Goal: Task Accomplishment & Management: Complete application form

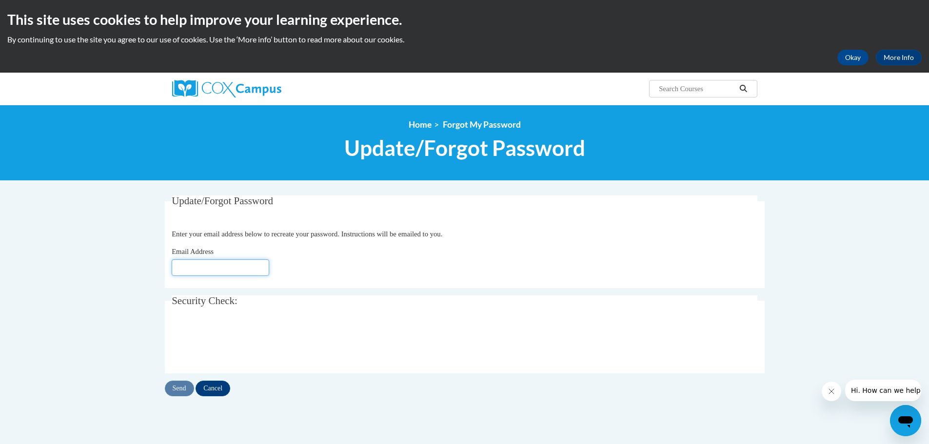
click at [197, 270] on input "Email Address" at bounding box center [221, 267] width 98 height 17
type input "brian.deweese@cox.com"
click at [180, 384] on input "Send" at bounding box center [179, 389] width 29 height 16
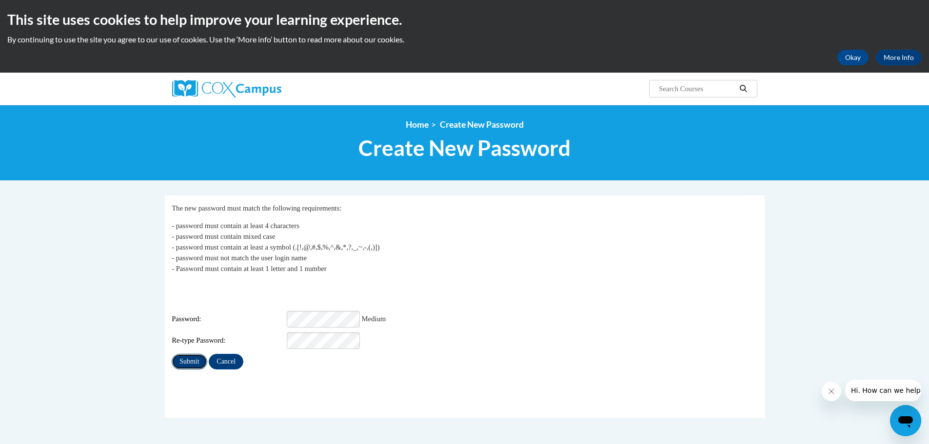
click at [186, 354] on input "Submit" at bounding box center [189, 362] width 35 height 16
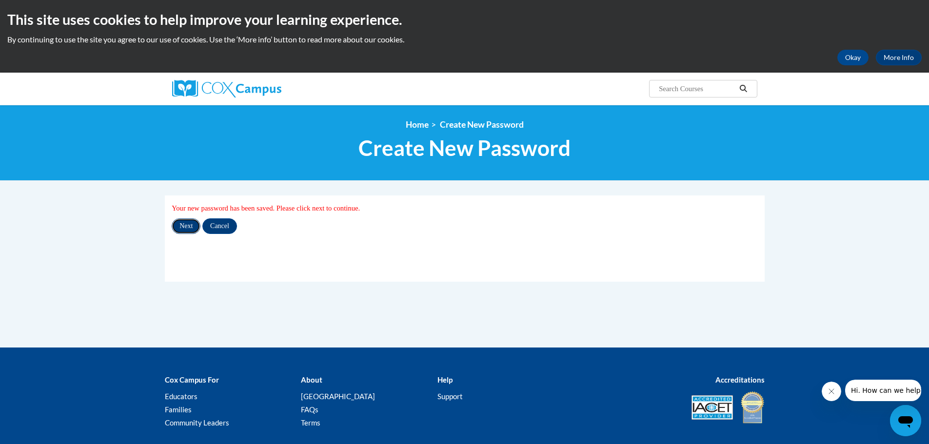
click at [185, 228] on input "Next" at bounding box center [186, 226] width 29 height 16
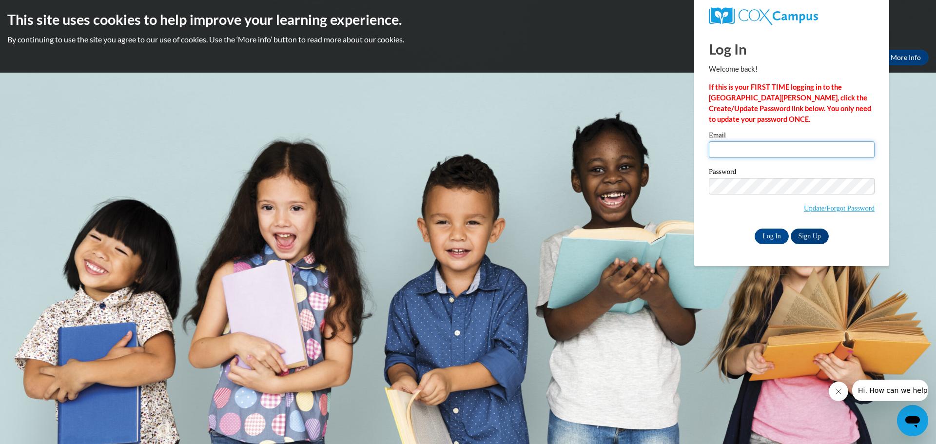
click at [726, 148] on input "Email" at bounding box center [792, 149] width 166 height 17
click at [748, 152] on input "Email" at bounding box center [792, 149] width 166 height 17
click at [784, 154] on input "brian.deweese" at bounding box center [792, 149] width 166 height 17
type input "brian.deweese@cox.com"
click at [768, 239] on input "Log In" at bounding box center [772, 237] width 34 height 16
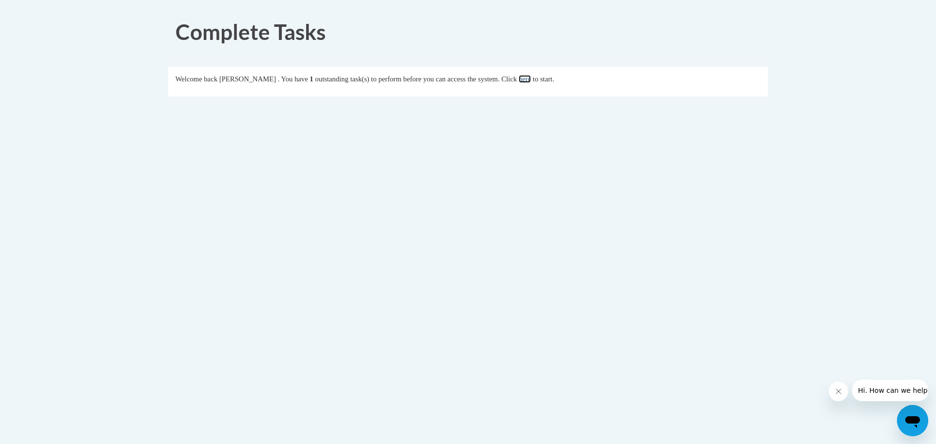
click at [531, 82] on link "here" at bounding box center [525, 79] width 12 height 8
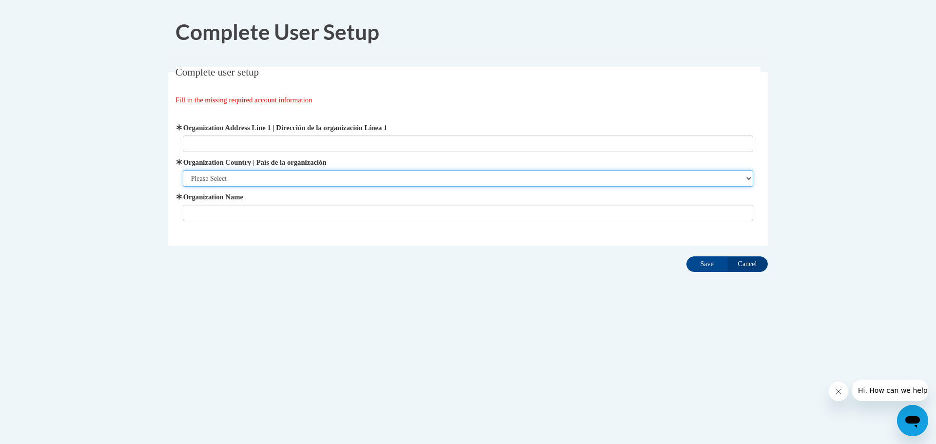
click at [215, 174] on select "Please Select [GEOGRAPHIC_DATA] | [GEOGRAPHIC_DATA] Outside of [GEOGRAPHIC_DATA…" at bounding box center [468, 178] width 571 height 17
select select "ad49bcad-a171-4b2e-b99c-48b446064914"
click at [183, 170] on select "Please Select [GEOGRAPHIC_DATA] | [GEOGRAPHIC_DATA] Outside of [GEOGRAPHIC_DATA…" at bounding box center [468, 178] width 571 height 17
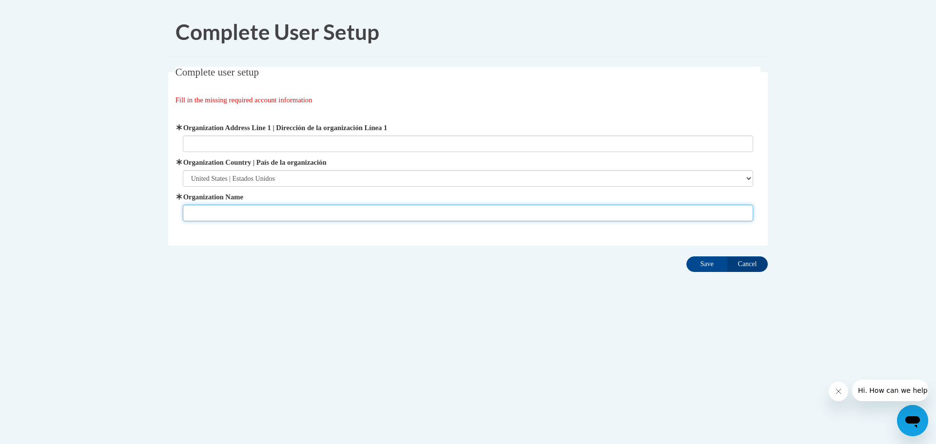
click at [212, 208] on input "Organization Name" at bounding box center [468, 213] width 571 height 17
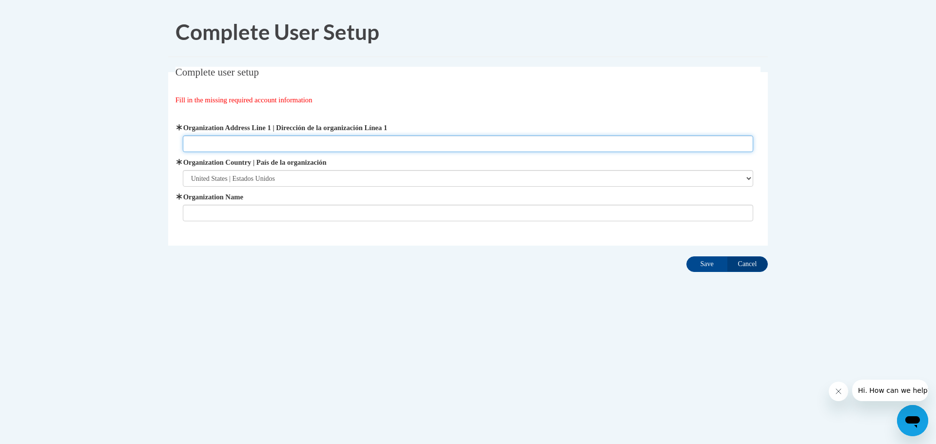
click at [214, 145] on input "Organization Address Line 1 | Dirección de la organización Línea 1" at bounding box center [468, 144] width 571 height 17
click at [236, 143] on input "Organization Address Line 1 | Dirección de la organización Línea 1" at bounding box center [468, 144] width 571 height 17
paste input "[STREET_ADDRESS]"
click at [193, 142] on input "[STREET_ADDRESS]" at bounding box center [468, 144] width 571 height 17
type input "[STREET_ADDRESS]"
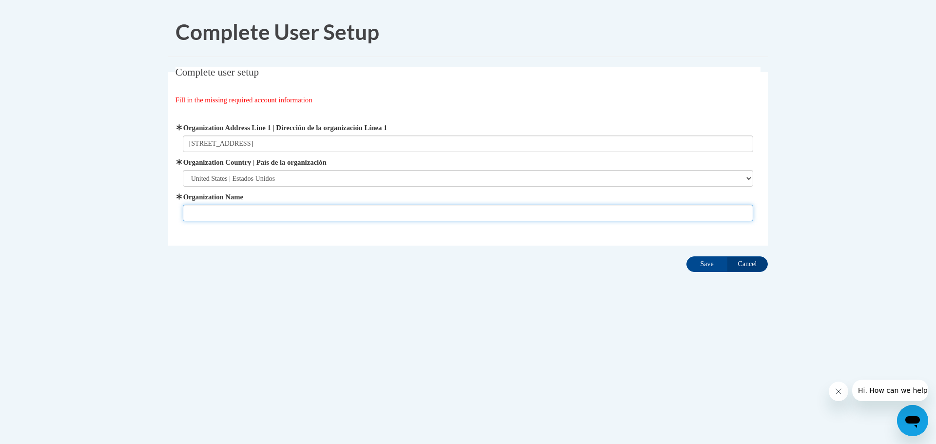
click at [203, 215] on input "Organization Name" at bounding box center [468, 213] width 571 height 17
type input "[PERSON_NAME] Communications"
click at [708, 267] on input "Save" at bounding box center [707, 264] width 41 height 16
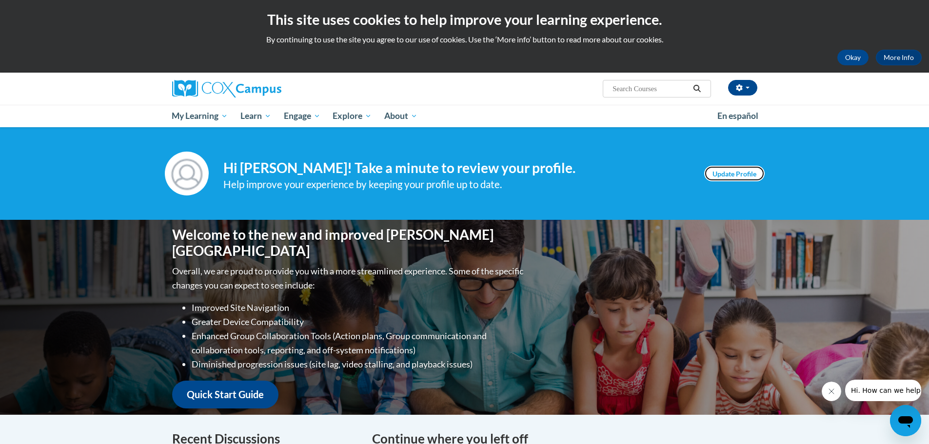
click at [728, 175] on link "Update Profile" at bounding box center [734, 174] width 60 height 16
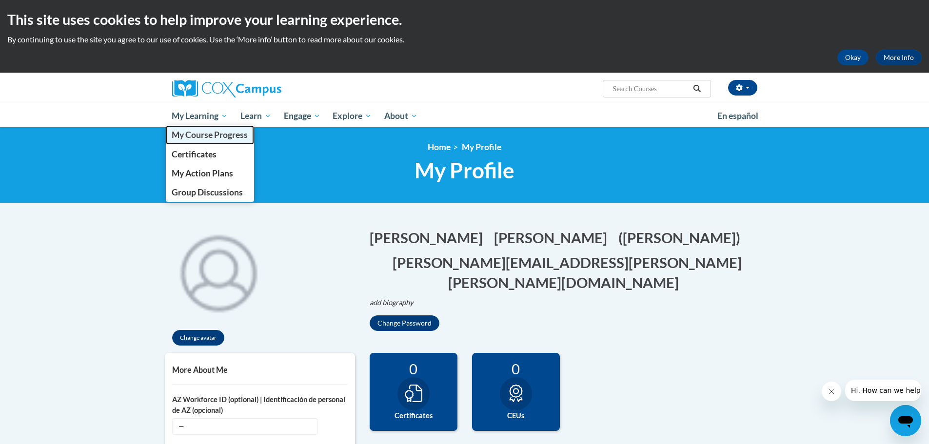
click at [187, 133] on span "My Course Progress" at bounding box center [210, 135] width 76 height 10
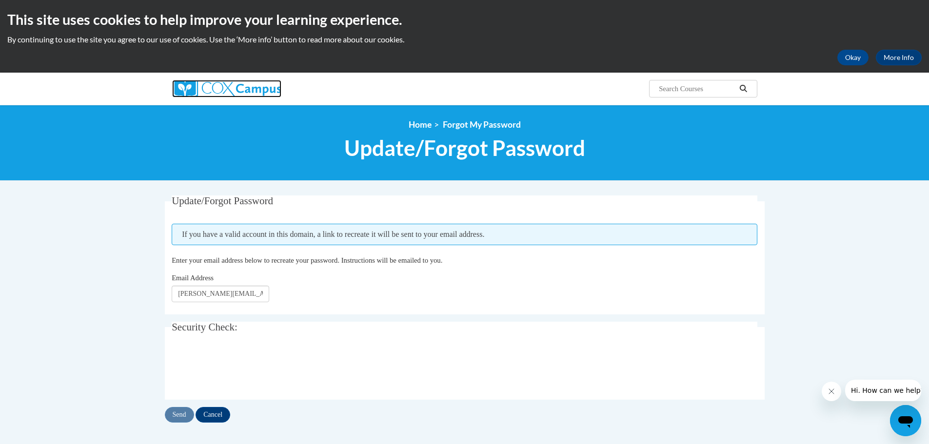
click at [229, 86] on img at bounding box center [226, 89] width 109 height 18
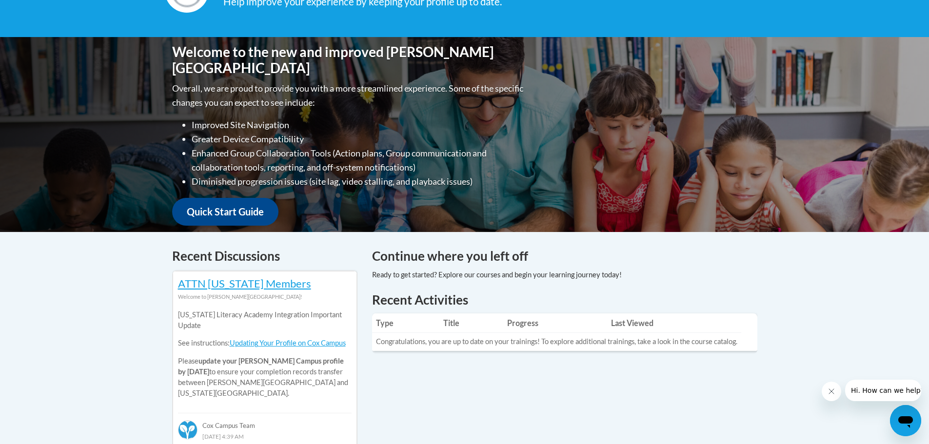
scroll to position [211, 0]
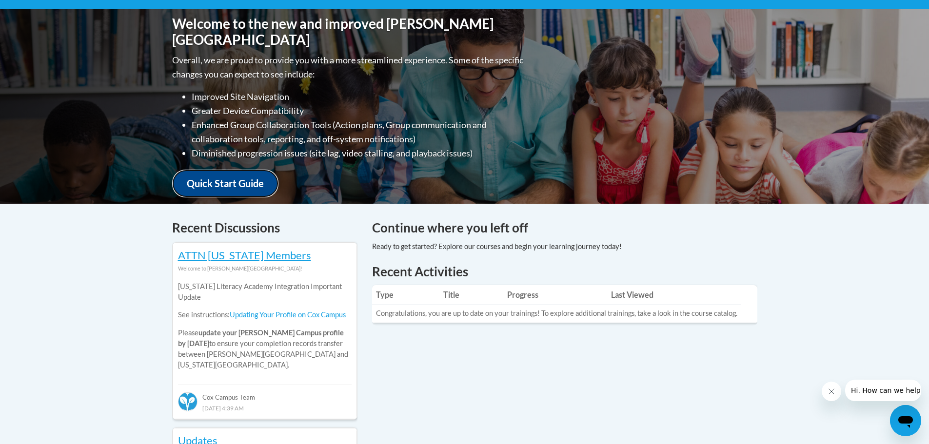
click at [198, 179] on link "Quick Start Guide" at bounding box center [225, 184] width 106 height 28
